Goal: Task Accomplishment & Management: Manage account settings

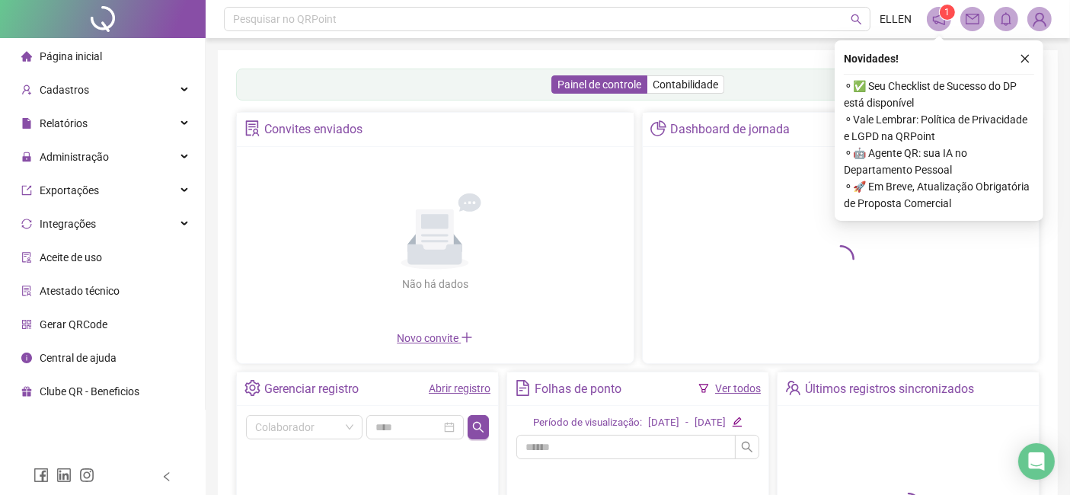
click at [1024, 56] on icon "close" at bounding box center [1025, 58] width 11 height 11
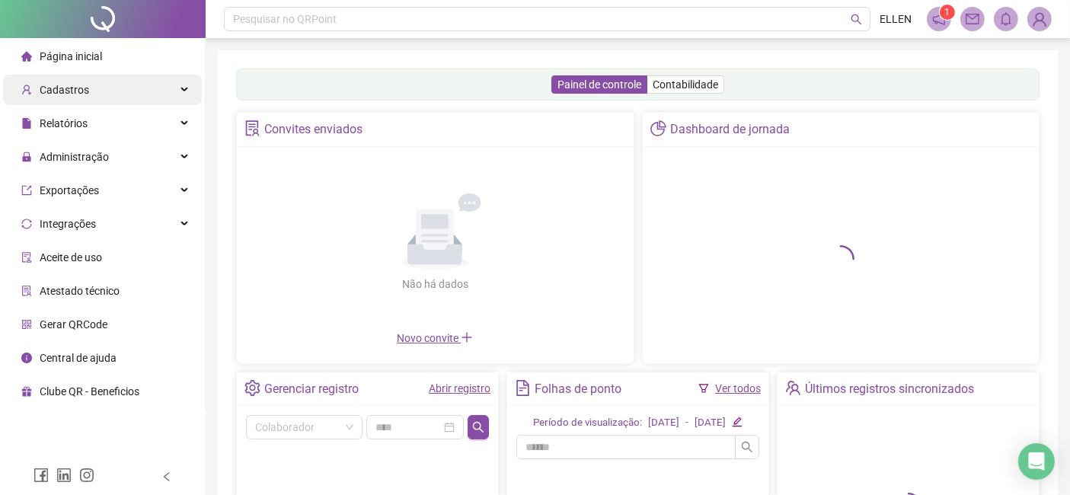
click at [120, 86] on div "Cadastros" at bounding box center [102, 90] width 199 height 30
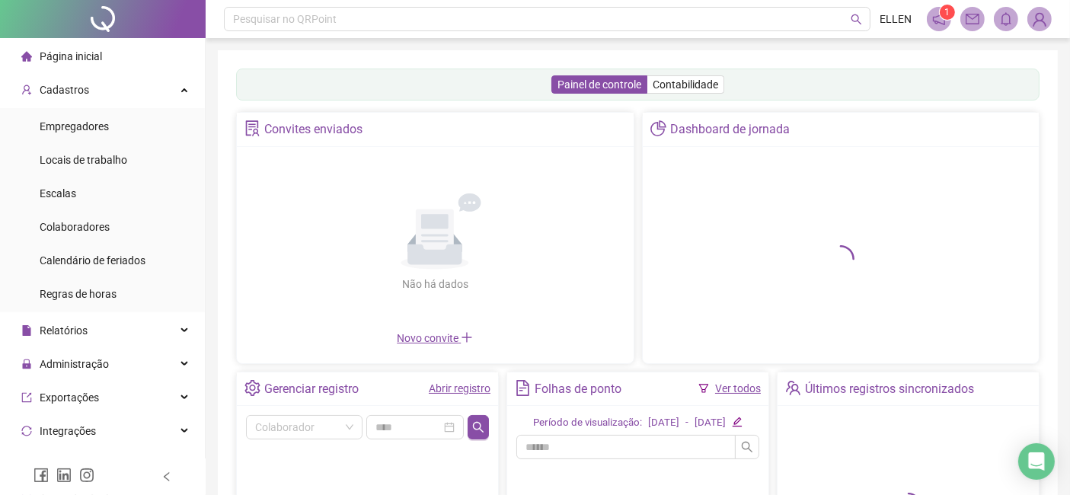
drag, startPoint x: 89, startPoint y: 121, endPoint x: 202, endPoint y: 129, distance: 113.0
click at [89, 120] on span "Empregadores" at bounding box center [74, 126] width 69 height 12
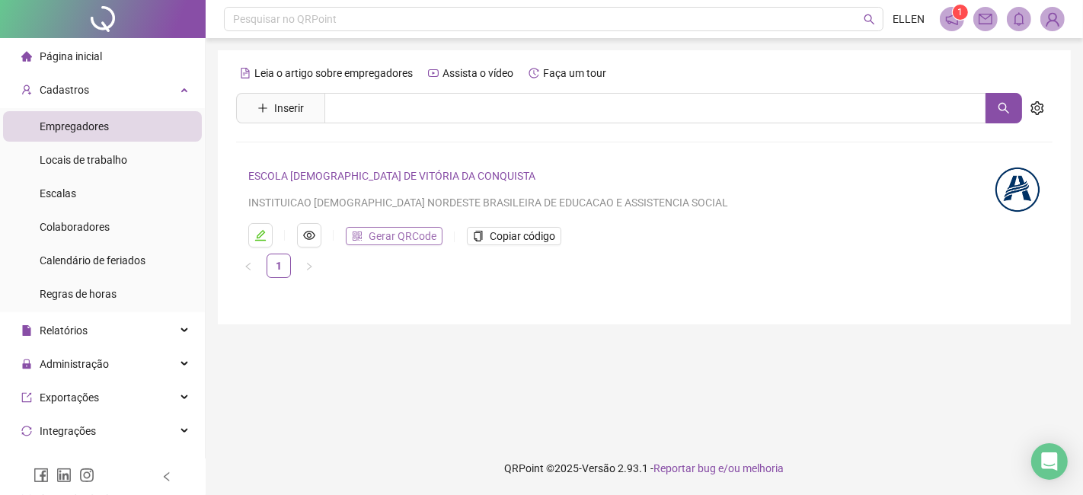
click at [398, 231] on span "Gerar QRCode" at bounding box center [403, 236] width 68 height 17
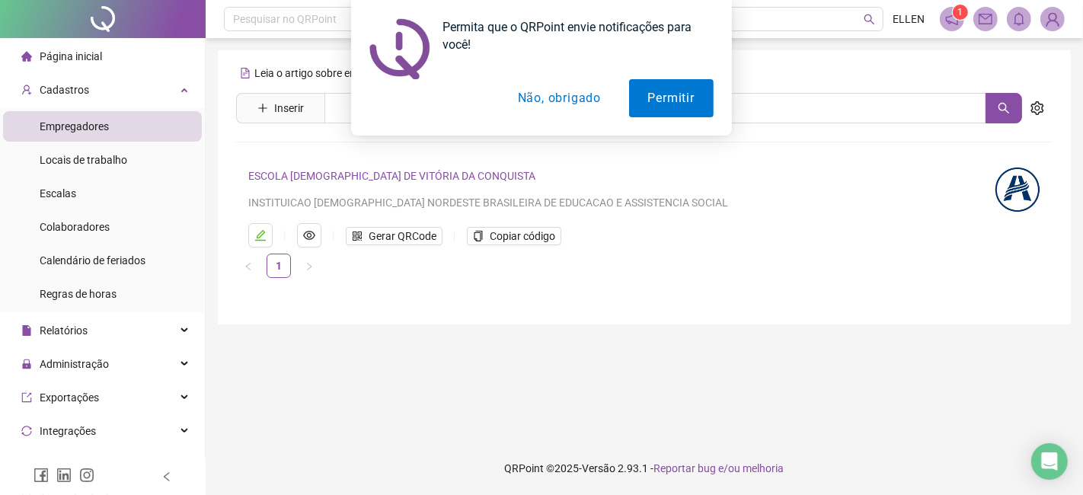
click at [548, 105] on button "Não, obrigado" at bounding box center [559, 98] width 121 height 38
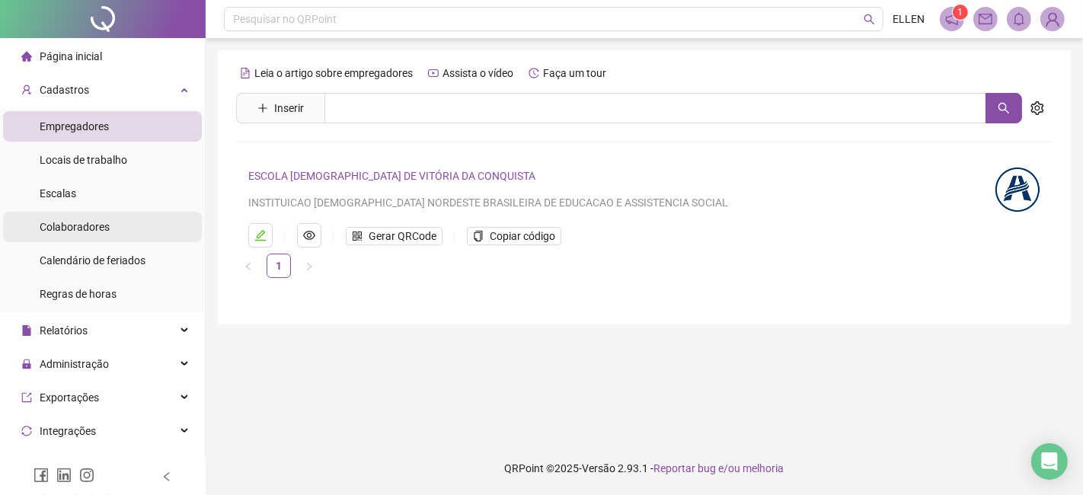
click at [53, 232] on span "Colaboradores" at bounding box center [75, 227] width 70 height 12
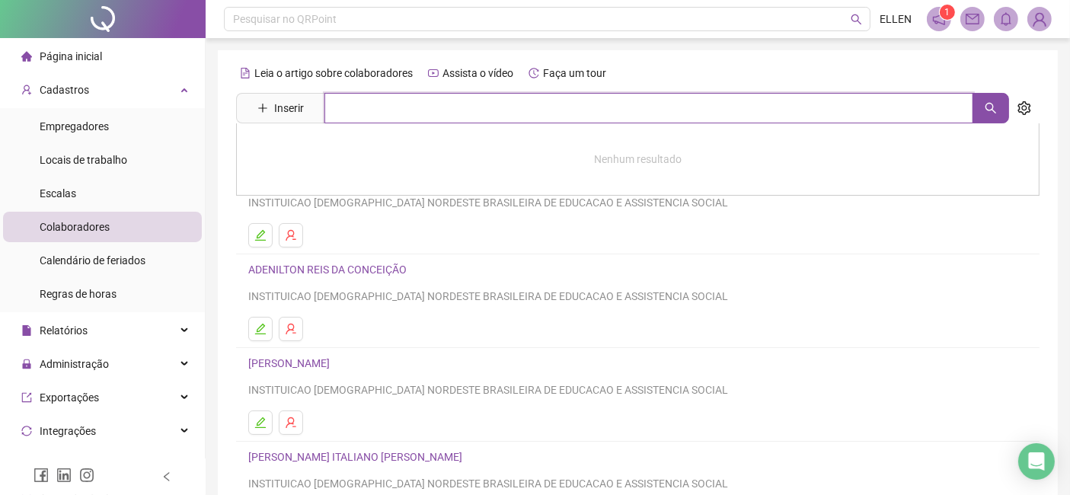
click at [397, 110] on input "text" at bounding box center [648, 108] width 649 height 30
type input "*****"
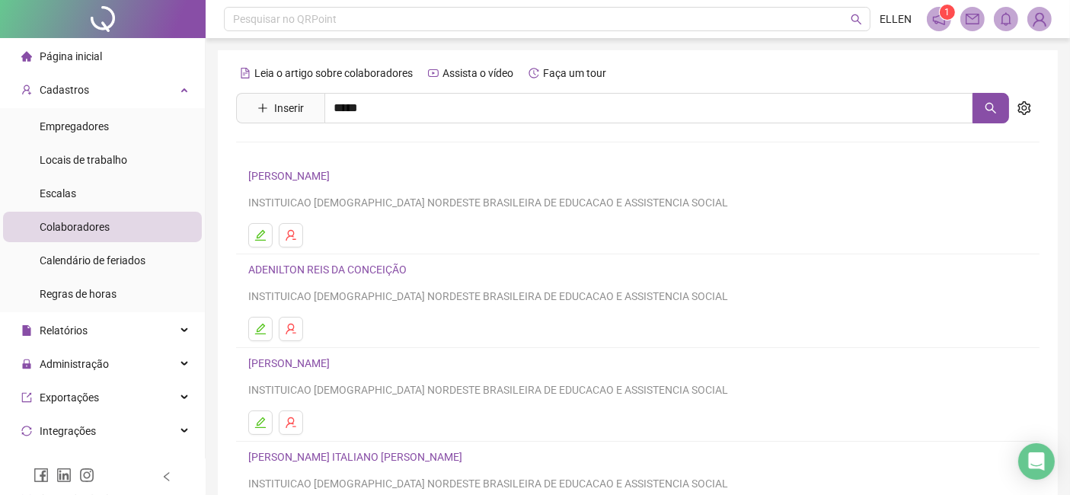
click at [346, 149] on link "[PERSON_NAME]" at bounding box center [304, 153] width 81 height 12
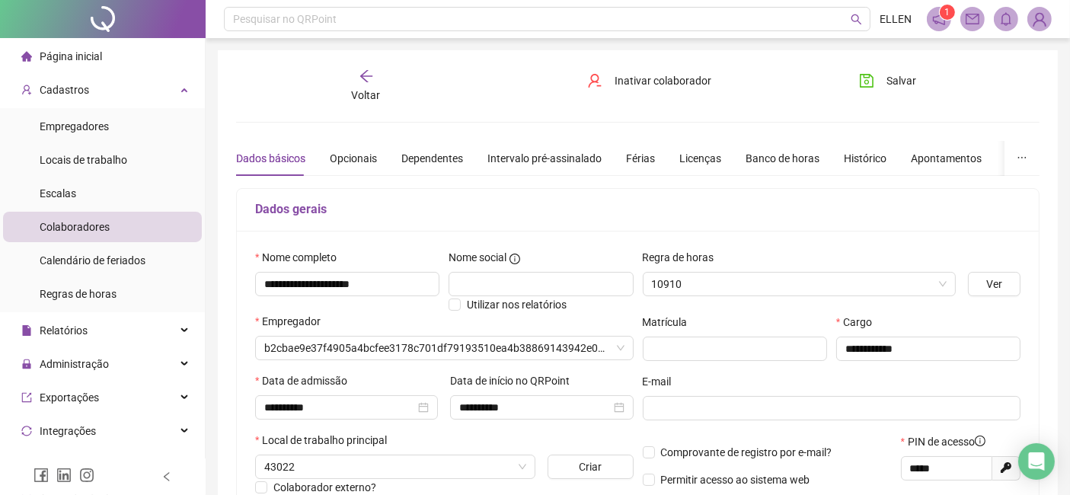
type input "**********"
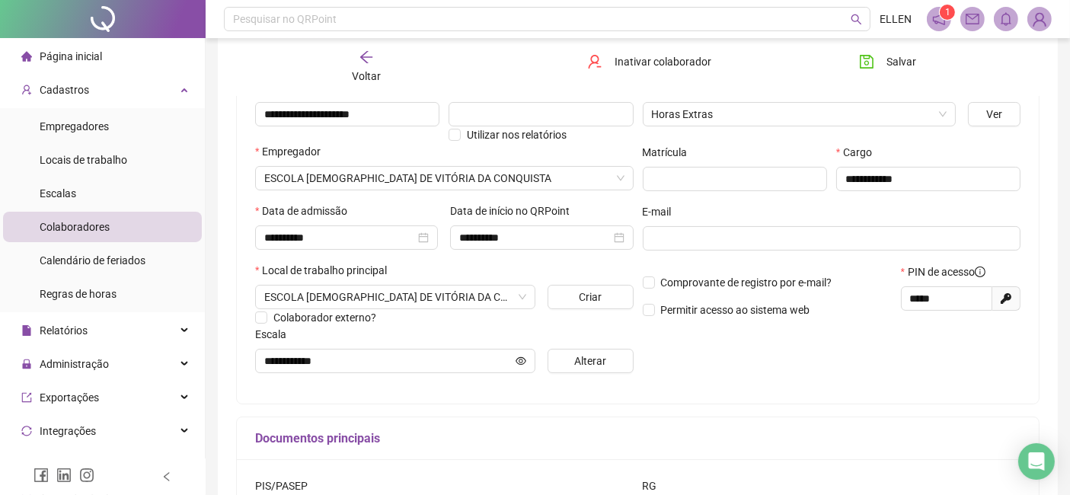
click at [62, 54] on span "Página inicial" at bounding box center [71, 56] width 62 height 12
